Goal: Transaction & Acquisition: Purchase product/service

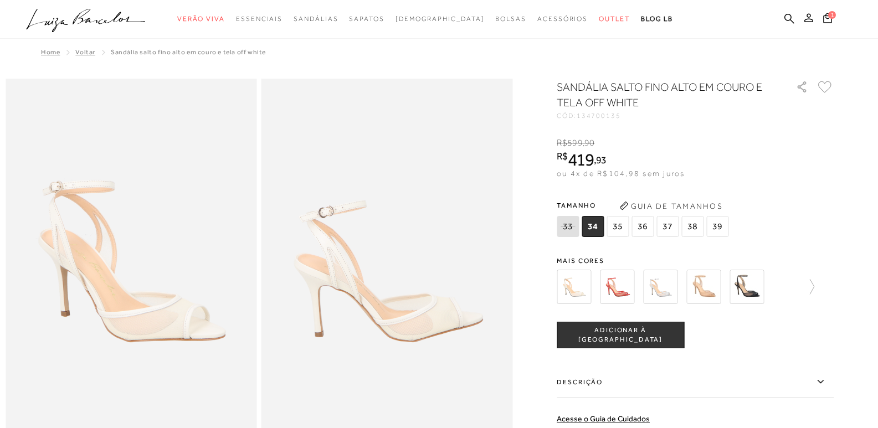
click at [752, 294] on img at bounding box center [747, 287] width 34 height 34
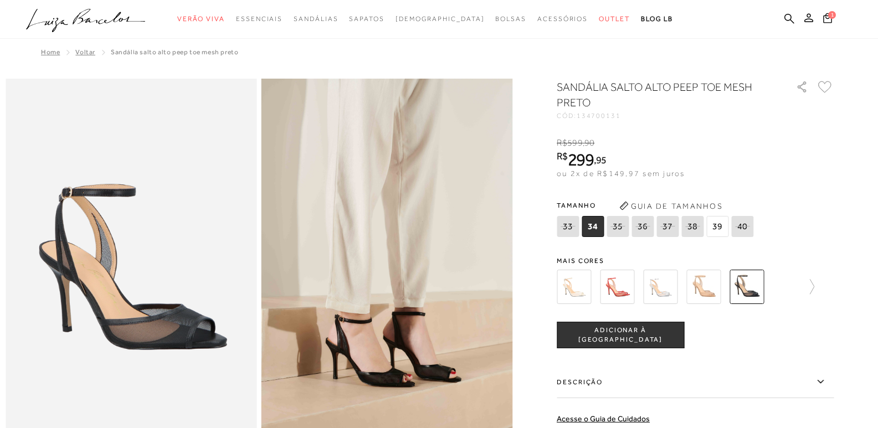
click at [716, 289] on img at bounding box center [704, 287] width 34 height 34
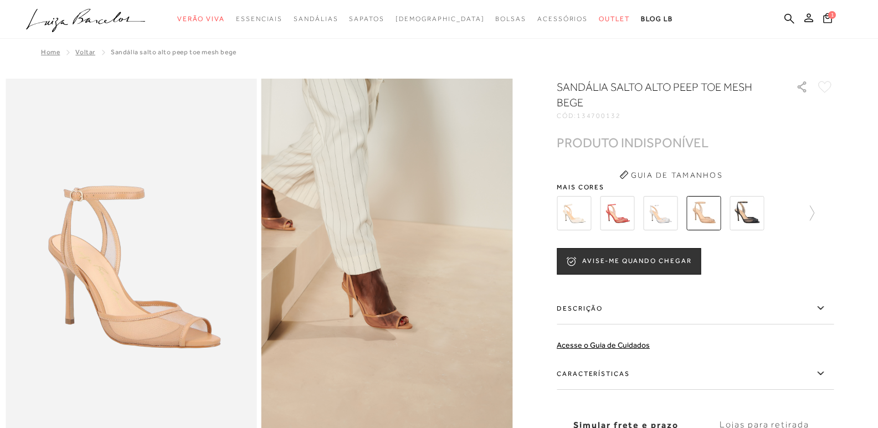
click at [578, 213] on img at bounding box center [574, 213] width 34 height 34
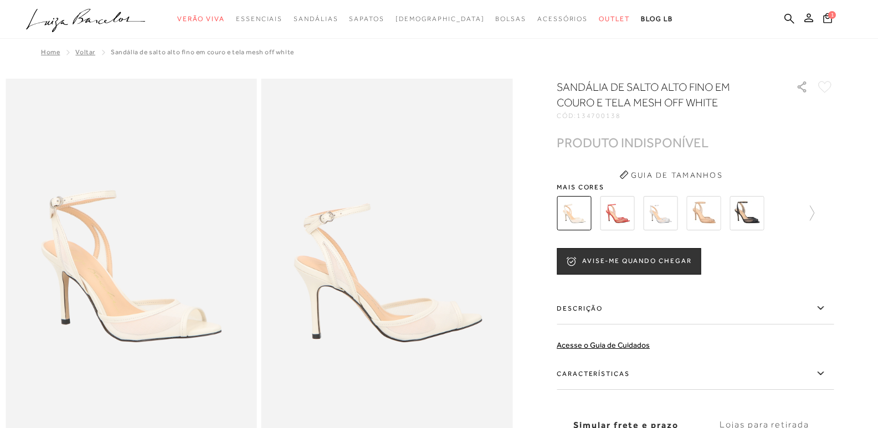
click at [628, 217] on img at bounding box center [617, 213] width 34 height 34
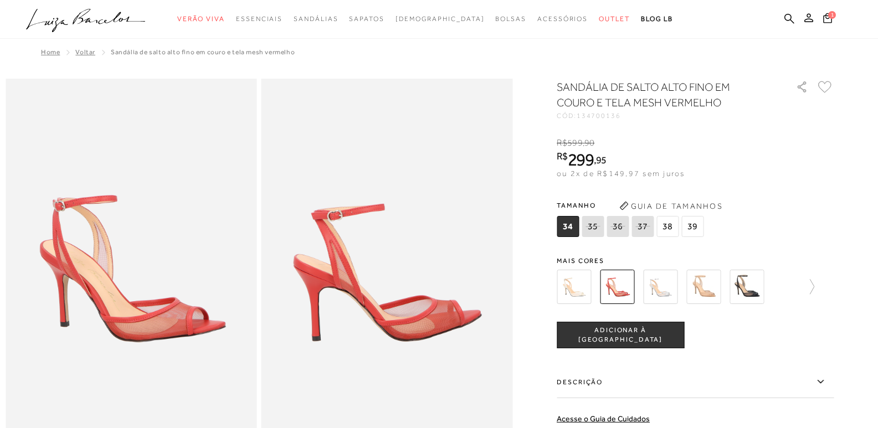
click at [668, 281] on img at bounding box center [660, 287] width 34 height 34
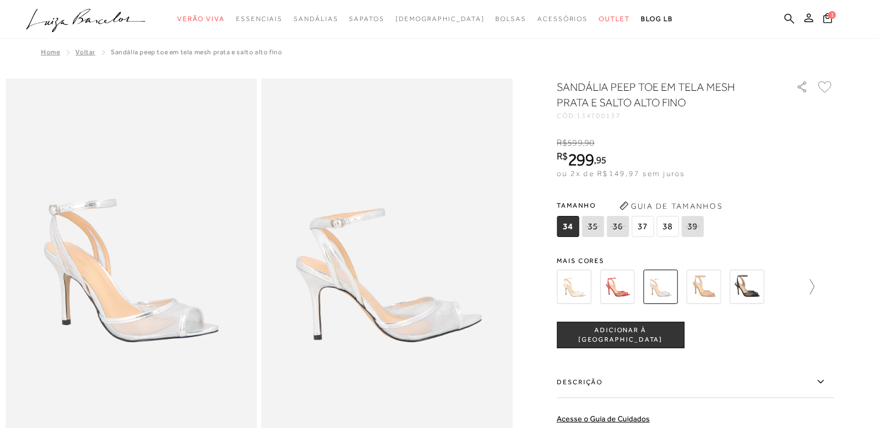
click at [815, 287] on icon at bounding box center [807, 287] width 16 height 16
click at [610, 291] on img at bounding box center [593, 287] width 34 height 34
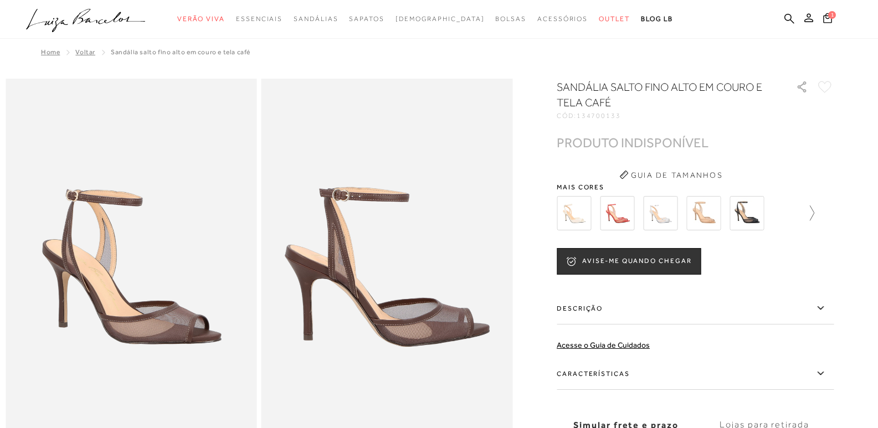
click at [813, 214] on icon at bounding box center [807, 214] width 16 height 16
click at [649, 216] on img at bounding box center [636, 213] width 34 height 34
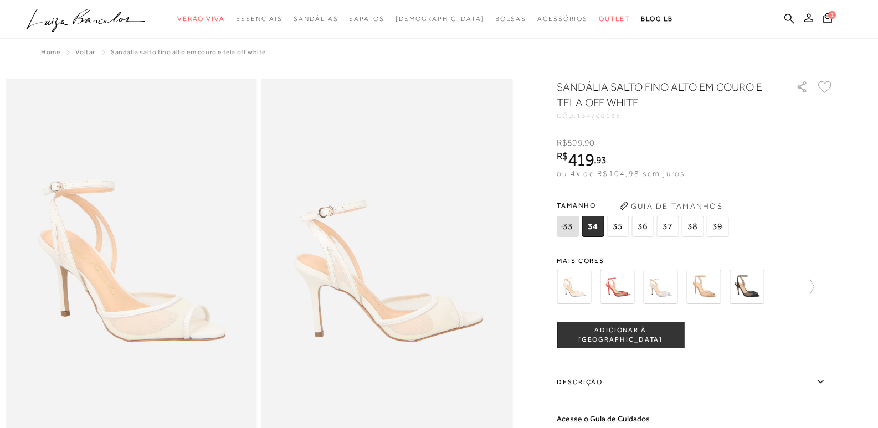
click at [830, 90] on icon at bounding box center [825, 87] width 14 height 12
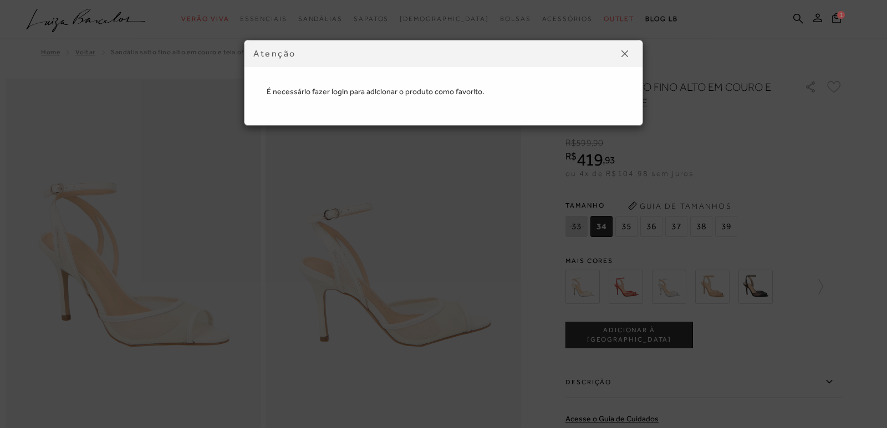
click at [626, 50] on img at bounding box center [624, 53] width 7 height 7
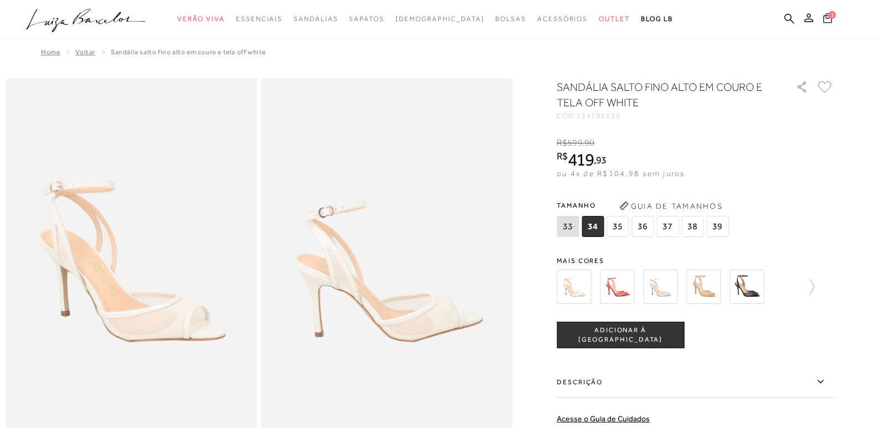
click at [832, 18] on span "1" at bounding box center [832, 15] width 8 height 8
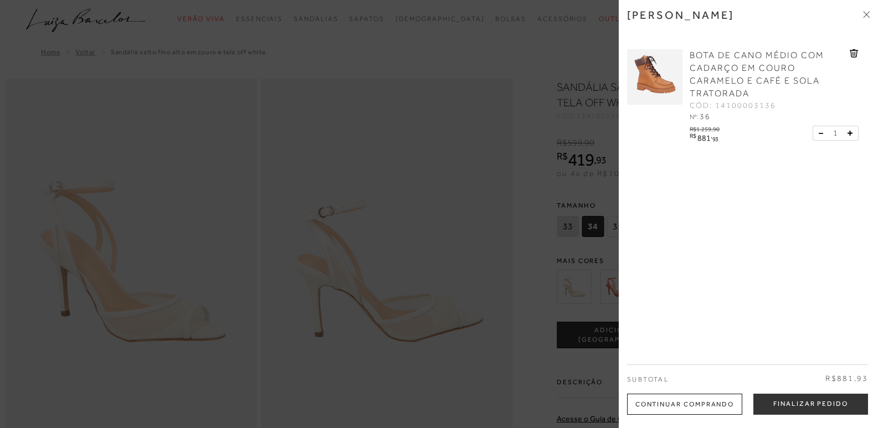
click at [715, 63] on span "BOTA DE CANO MÉDIO COM CADARÇO EM COURO CARAMELO E CAFÉ E SOLA TRATORADA" at bounding box center [757, 74] width 135 height 48
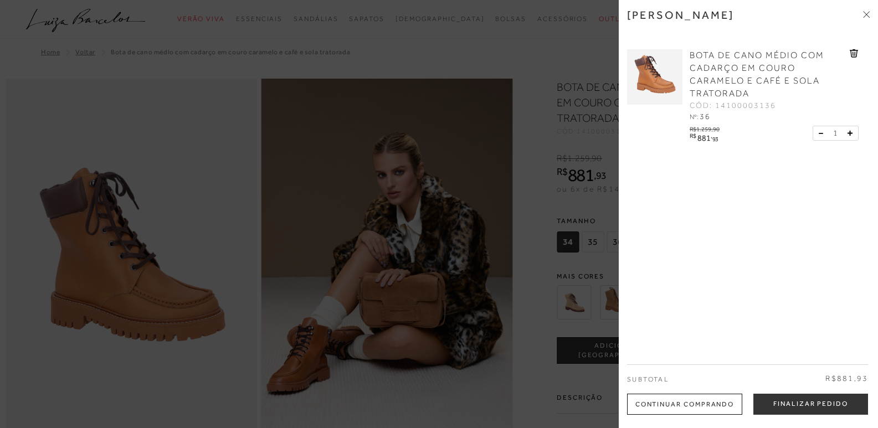
click at [870, 13] on div "Minha sacola BOTA DE CANO MÉDIO COM CADARÇO EM COURO CARAMELO E CAFÉ E SOLA TRA…" at bounding box center [748, 214] width 259 height 428
click at [868, 16] on icon at bounding box center [868, 15] width 3 height 3
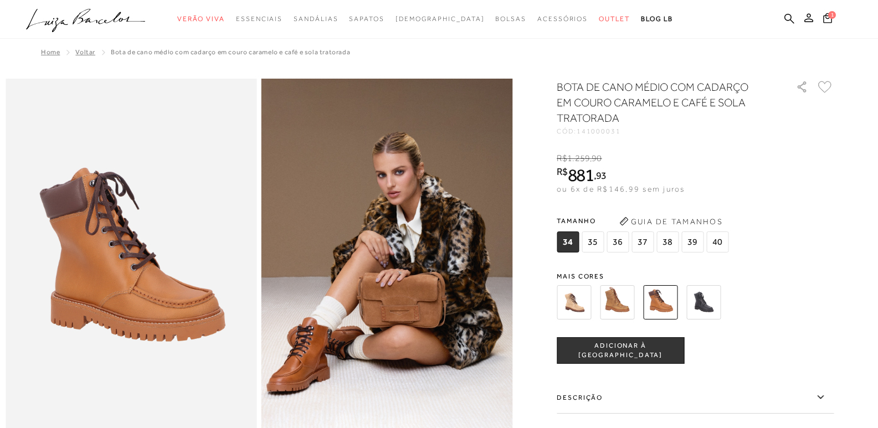
click at [700, 302] on img at bounding box center [704, 302] width 34 height 34
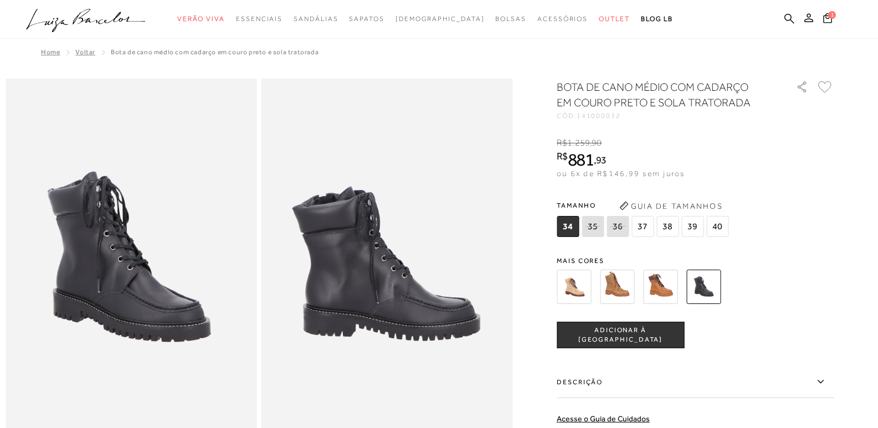
click at [666, 299] on img at bounding box center [660, 287] width 34 height 34
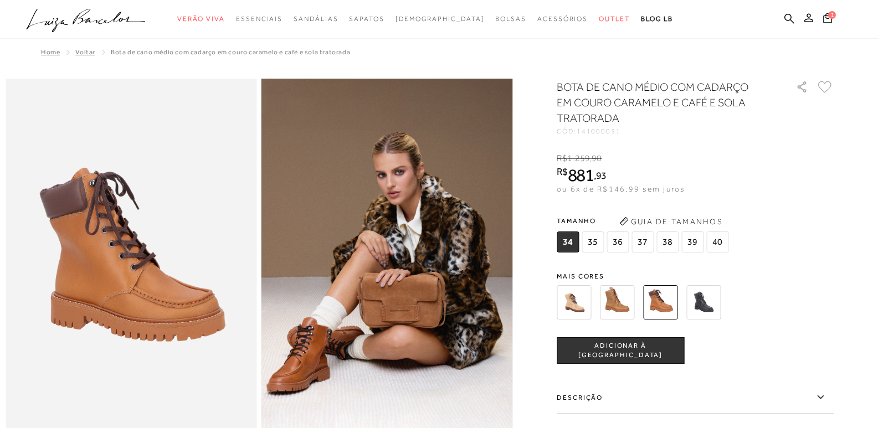
click at [710, 294] on img at bounding box center [704, 302] width 34 height 34
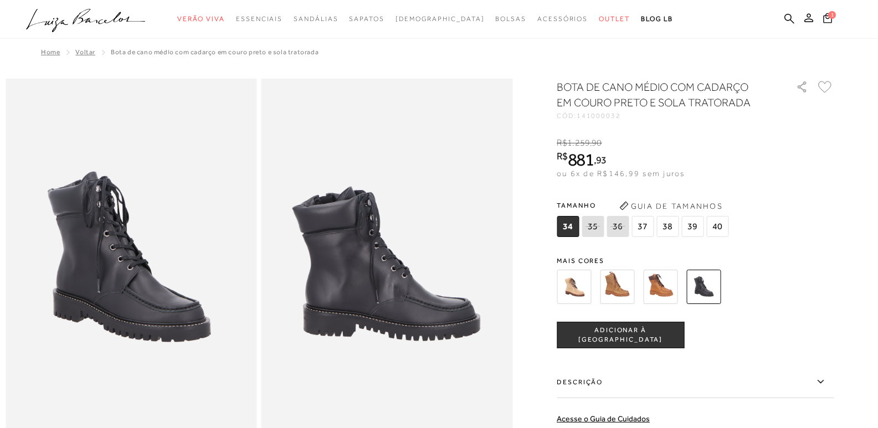
click at [675, 272] on img at bounding box center [660, 287] width 34 height 34
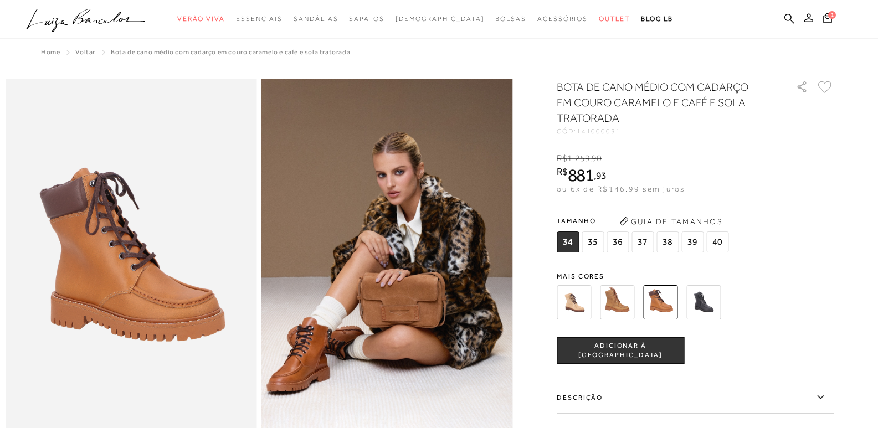
click at [198, 305] on img at bounding box center [132, 267] width 252 height 377
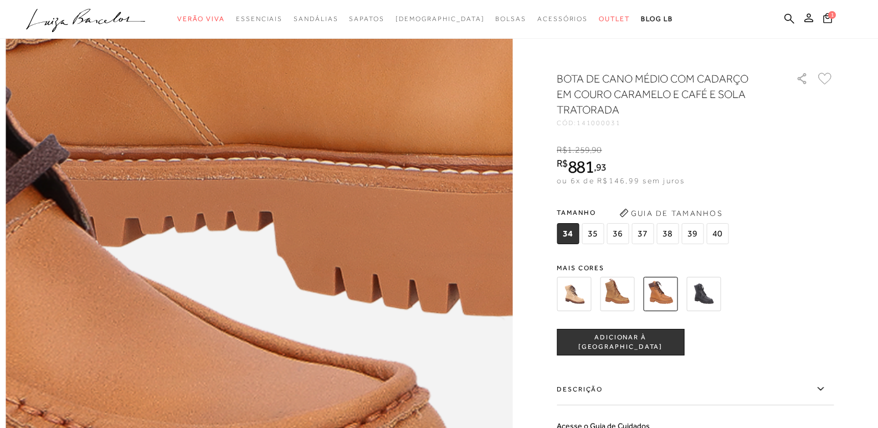
scroll to position [997, 0]
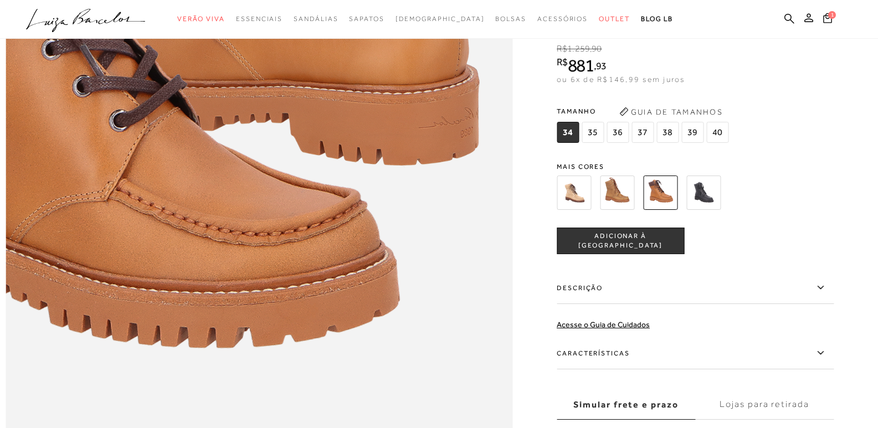
click at [721, 210] on img at bounding box center [704, 193] width 34 height 34
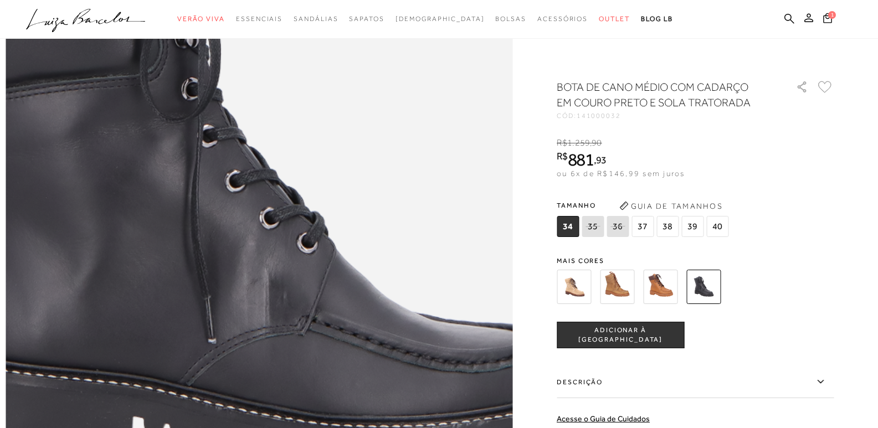
scroll to position [776, 0]
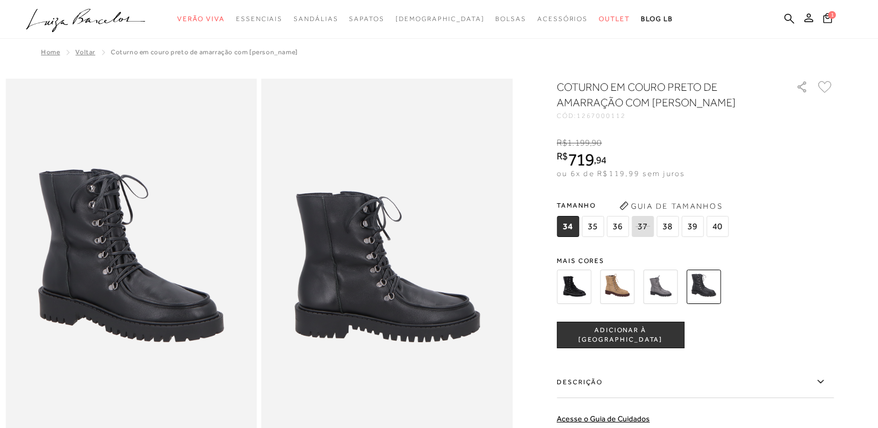
click at [626, 228] on span "36" at bounding box center [618, 226] width 22 height 21
click at [618, 333] on span "ADICIONAR À [GEOGRAPHIC_DATA]" at bounding box center [620, 335] width 126 height 19
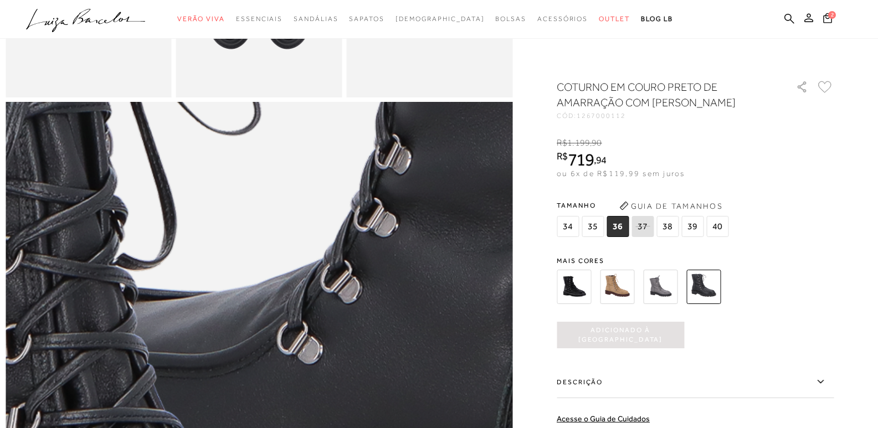
scroll to position [610, 0]
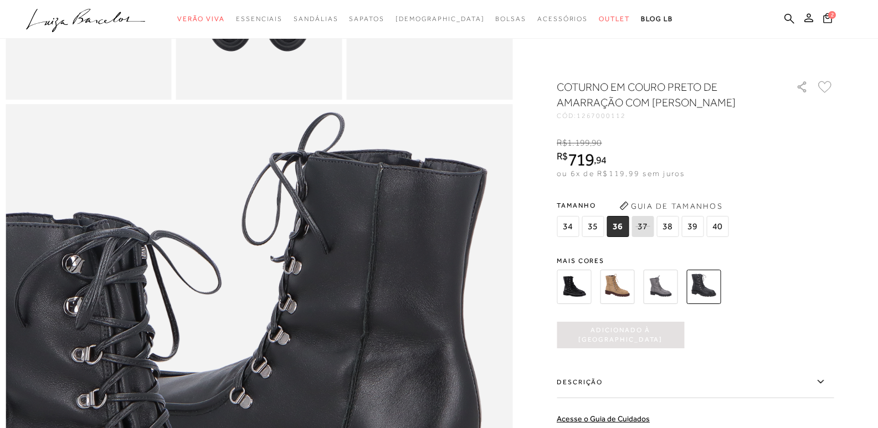
click at [622, 284] on img at bounding box center [617, 287] width 34 height 34
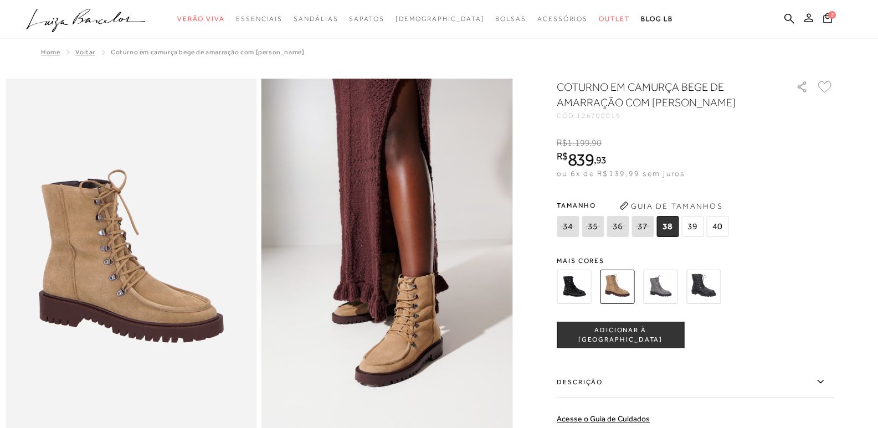
click at [582, 285] on img at bounding box center [574, 287] width 34 height 34
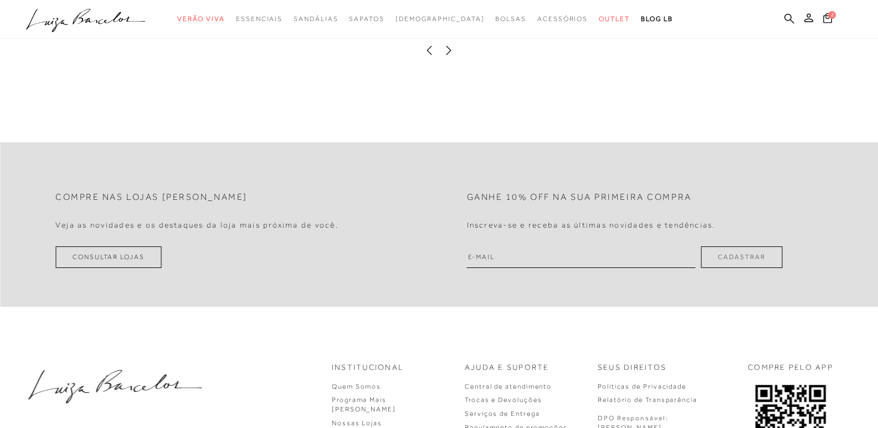
scroll to position [1274, 0]
